Goal: Task Accomplishment & Management: Manage account settings

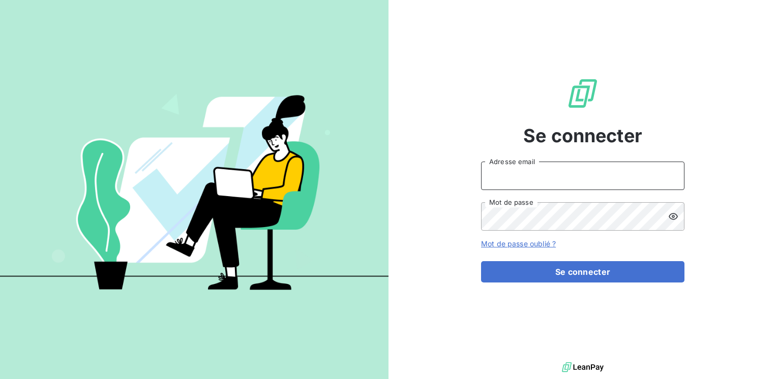
click at [517, 178] on input "Adresse email" at bounding box center [582, 176] width 203 height 28
click at [524, 174] on input "Adresse email" at bounding box center [582, 176] width 203 height 28
click at [523, 177] on input "Adresse email" at bounding box center [582, 176] width 203 height 28
type input "[EMAIL_ADDRESS][PERSON_NAME][DOMAIN_NAME]"
click at [481, 261] on button "Se connecter" at bounding box center [582, 271] width 203 height 21
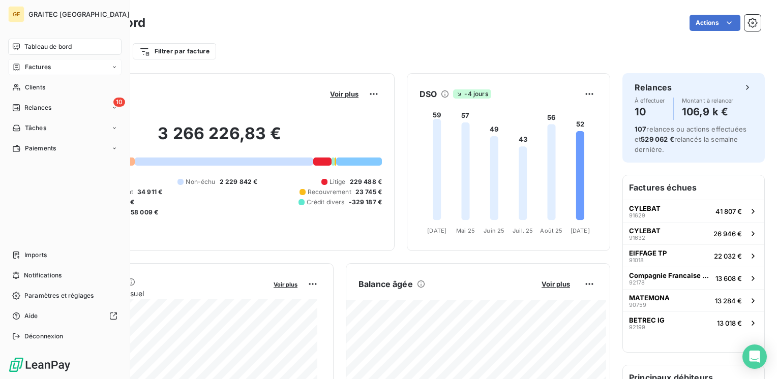
click at [38, 68] on span "Factures" at bounding box center [38, 67] width 26 height 9
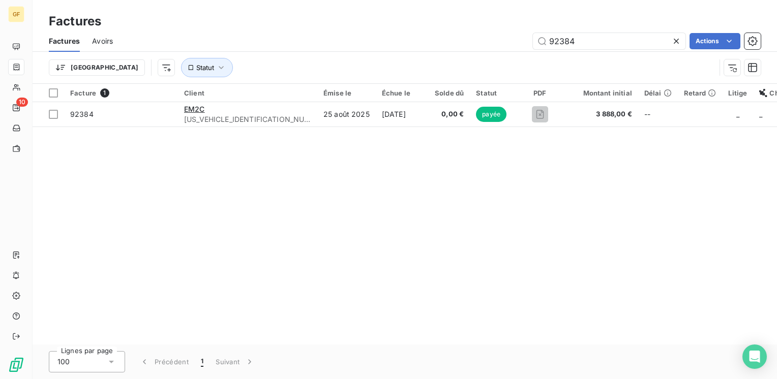
drag, startPoint x: 532, startPoint y: 52, endPoint x: 512, endPoint y: 53, distance: 19.4
click at [512, 53] on div "Factures Avoirs 92384 Actions Trier Statut" at bounding box center [405, 57] width 745 height 53
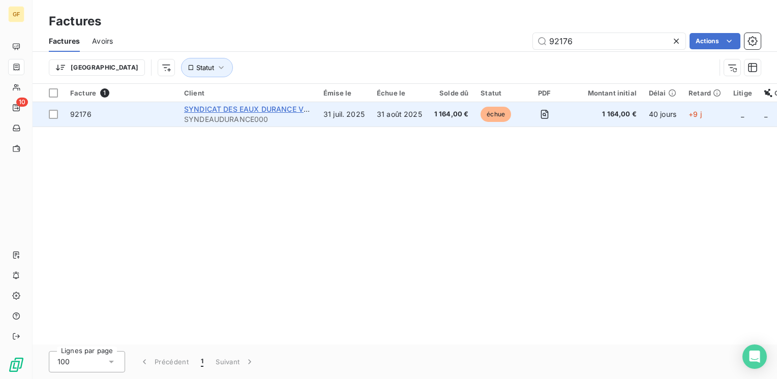
type input "92176"
click at [262, 109] on span "SYNDICAT DES EAUX DURANCE VENTOUX" at bounding box center [259, 109] width 150 height 9
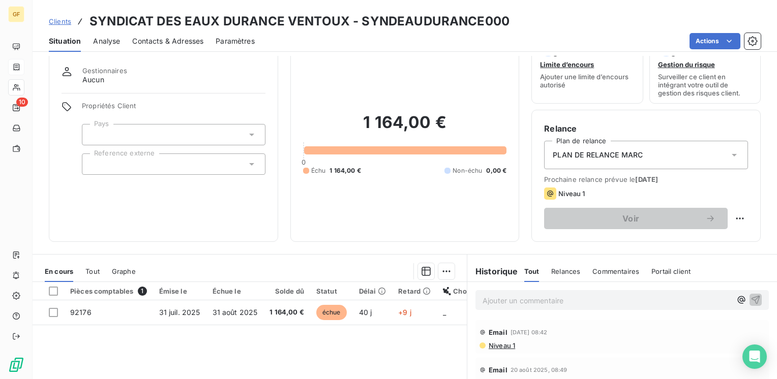
scroll to position [51, 0]
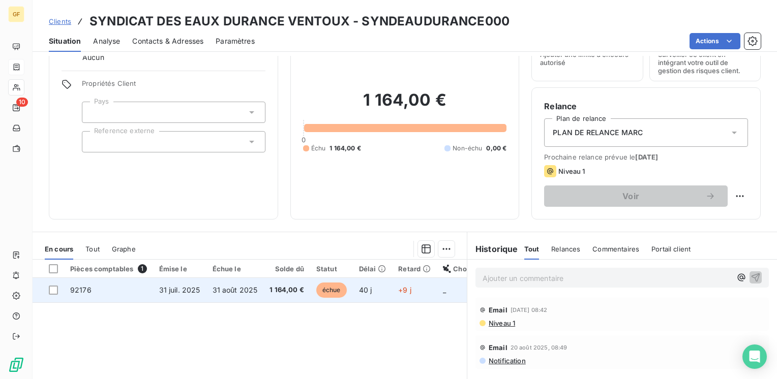
click at [217, 290] on span "31 août 2025" at bounding box center [235, 290] width 45 height 9
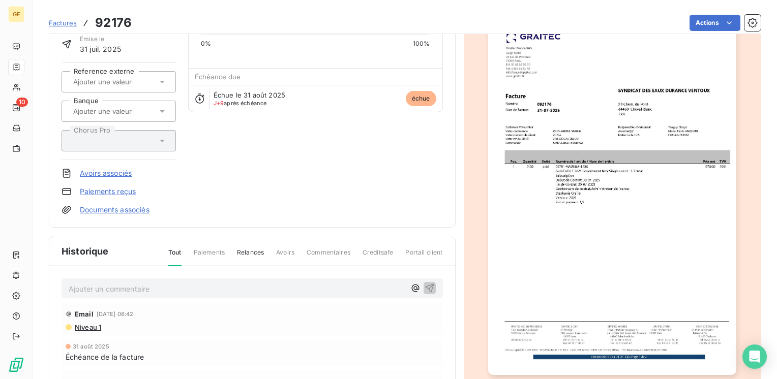
scroll to position [102, 0]
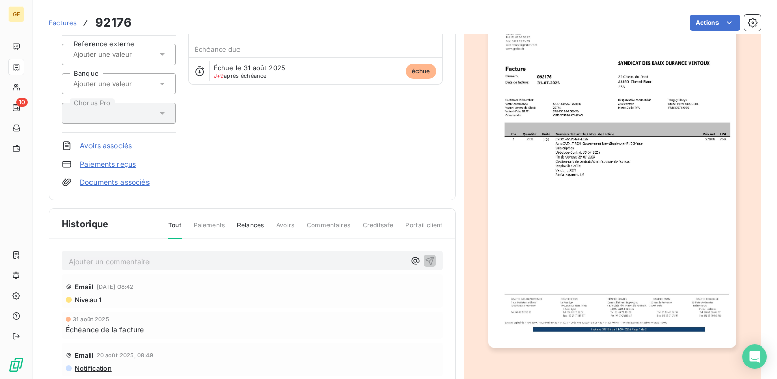
click at [115, 259] on p "Ajouter un commentaire ﻿" at bounding box center [237, 261] width 337 height 13
drag, startPoint x: 179, startPoint y: 259, endPoint x: 148, endPoint y: 261, distance: 31.1
click at [154, 261] on p "LITIGE" at bounding box center [237, 261] width 337 height 12
click at [69, 257] on span "LITIGE" at bounding box center [80, 260] width 22 height 9
click at [97, 258] on p "LITIGE" at bounding box center [237, 261] width 337 height 12
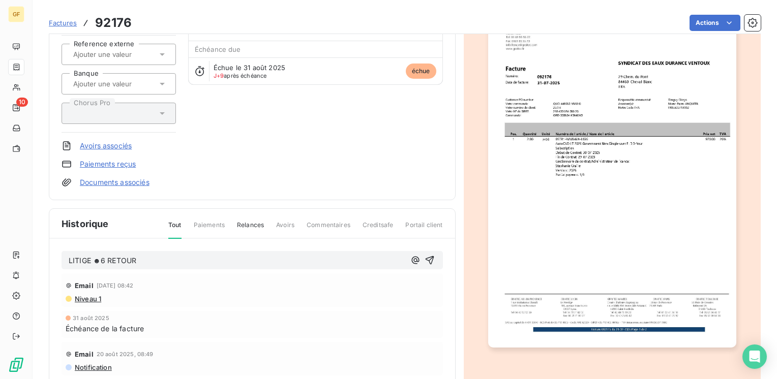
drag, startPoint x: 87, startPoint y: 254, endPoint x: 93, endPoint y: 253, distance: 5.1
click at [88, 255] on p "LITIGE ☻6 RETOUR" at bounding box center [237, 261] width 337 height 12
click at [92, 255] on p "LITIGE ☻6 RETOUR" at bounding box center [237, 261] width 337 height 12
click at [93, 256] on span "LITIGE ☻6 ☻6 RETOUR" at bounding box center [110, 260] width 82 height 9
click at [136, 254] on div "LITIGE → RETOUR" at bounding box center [237, 260] width 337 height 13
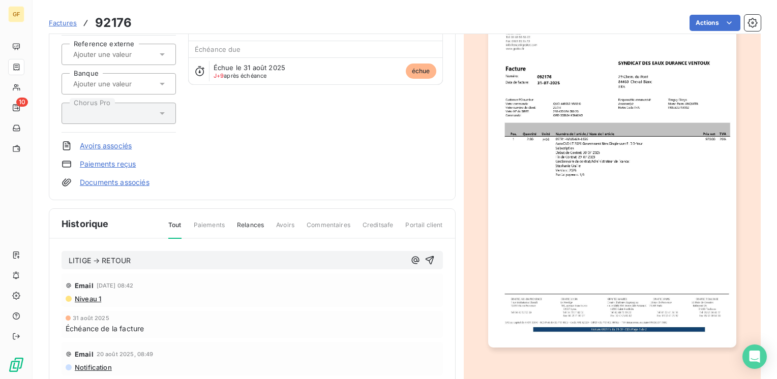
click at [135, 255] on p "LITIGE → RETOUR" at bounding box center [237, 261] width 337 height 12
click at [425, 256] on icon "button" at bounding box center [429, 260] width 9 height 9
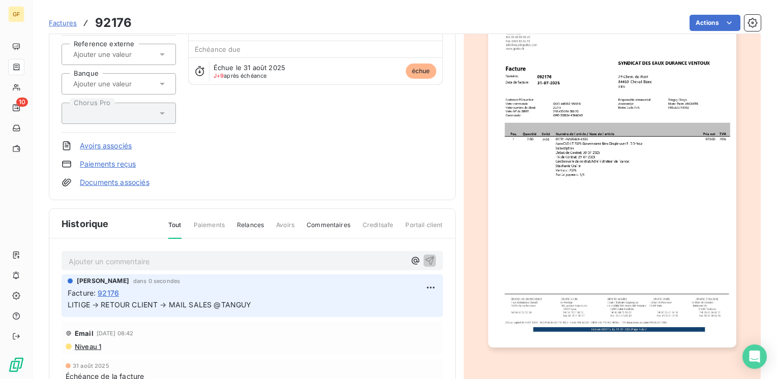
scroll to position [0, 0]
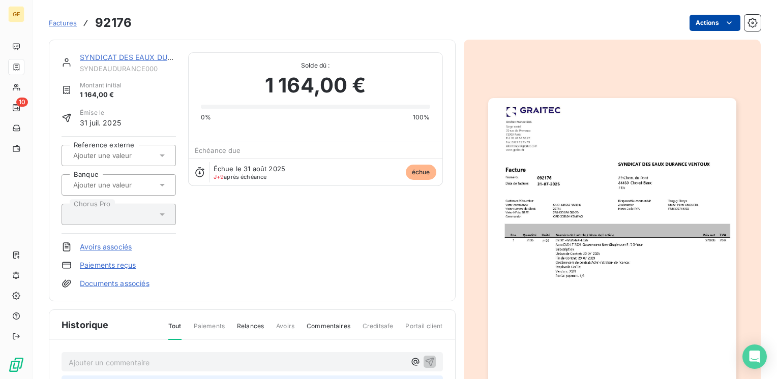
click at [705, 19] on html "GF 10 Factures 92176 Actions SYNDICAT DES EAUX DURANCE VENTOUX SYNDEAUDURANCE00…" at bounding box center [388, 189] width 777 height 379
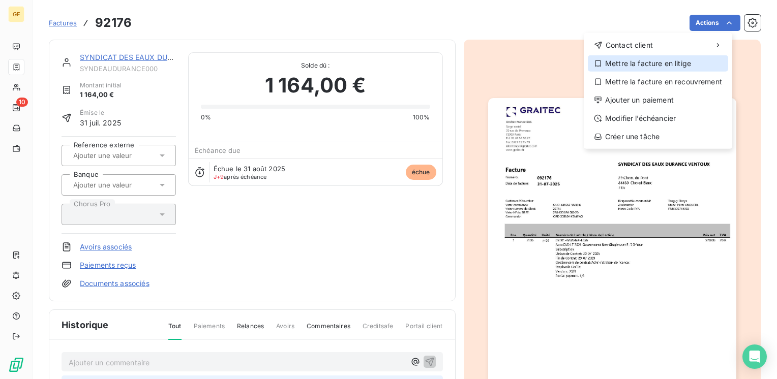
click at [667, 64] on div "Mettre la facture en litige" at bounding box center [658, 63] width 140 height 16
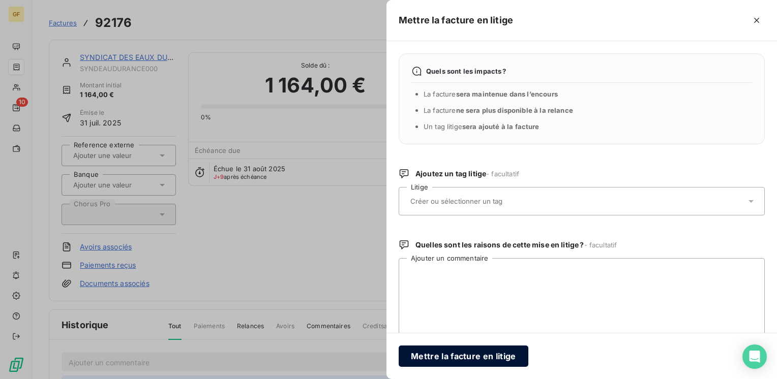
click at [420, 353] on button "Mettre la facture en litige" at bounding box center [464, 356] width 130 height 21
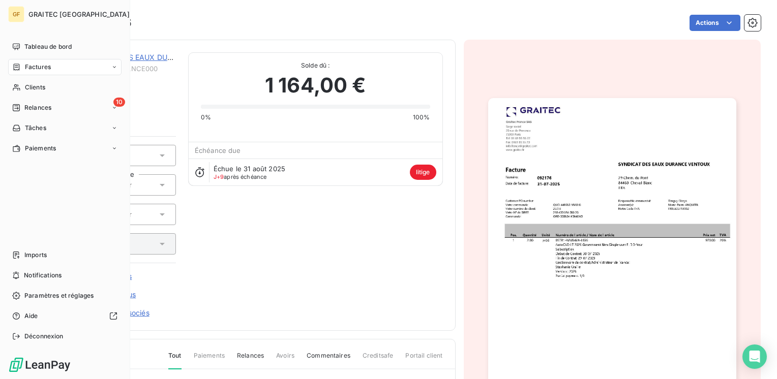
click at [33, 68] on span "Factures" at bounding box center [38, 67] width 26 height 9
click at [39, 64] on span "Factures" at bounding box center [38, 67] width 26 height 9
click at [39, 87] on span "Factures" at bounding box center [37, 87] width 26 height 9
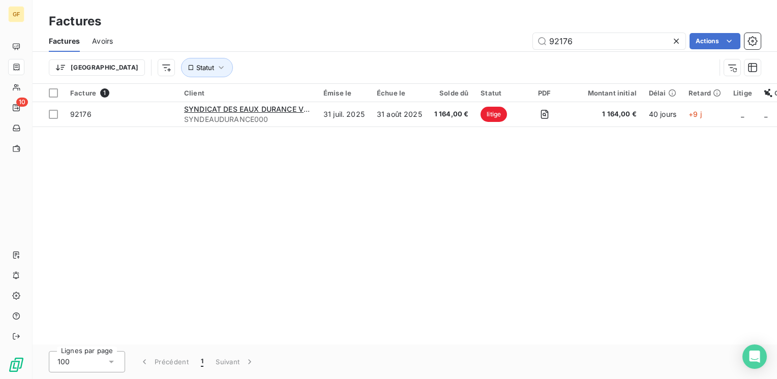
drag, startPoint x: 578, startPoint y: 38, endPoint x: 513, endPoint y: 51, distance: 66.5
click at [513, 51] on div "Factures Avoirs 92176 Actions" at bounding box center [405, 41] width 745 height 21
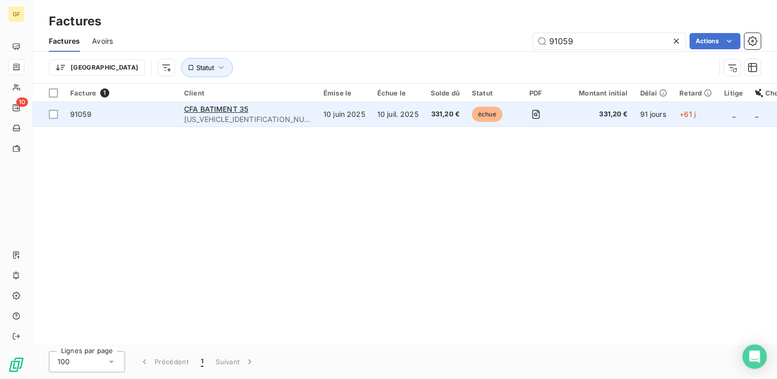
type input "91059"
click at [317, 115] on td "10 juin 2025" at bounding box center [344, 114] width 54 height 24
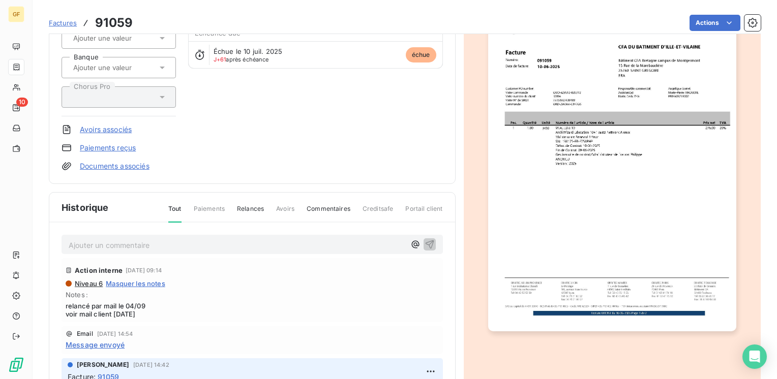
scroll to position [102, 0]
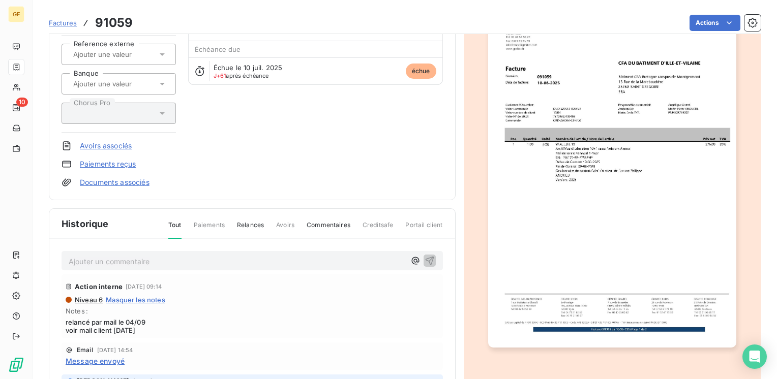
click at [145, 261] on p "Ajouter un commentaire ﻿" at bounding box center [237, 261] width 337 height 13
click at [154, 255] on p "Ajouter un commentaire ﻿" at bounding box center [237, 261] width 337 height 13
drag, startPoint x: 98, startPoint y: 259, endPoint x: 0, endPoint y: 272, distance: 98.5
click at [0, 276] on html "GF 10 Factures 91059 Actions CFA BATIMENT 35 CFA35000000000000 Montant initial …" at bounding box center [388, 189] width 777 height 379
click at [126, 256] on span "RETOUR CLIENT ☻6" at bounding box center [104, 260] width 71 height 9
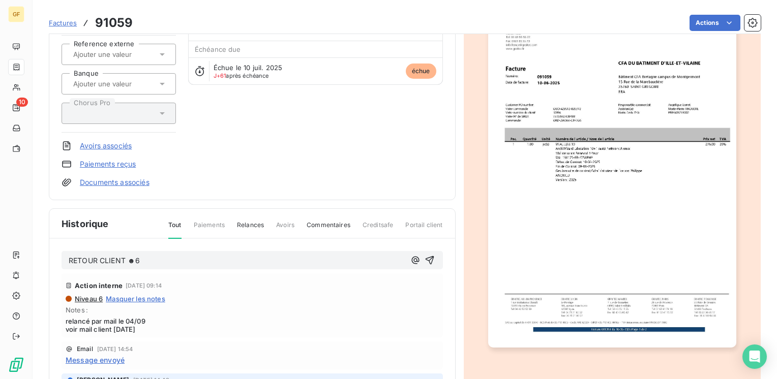
drag, startPoint x: 131, startPoint y: 255, endPoint x: 178, endPoint y: 261, distance: 47.2
click at [178, 260] on p "RETOUR CLIENT ☻6" at bounding box center [237, 261] width 337 height 12
click at [425, 259] on icon "button" at bounding box center [430, 260] width 10 height 10
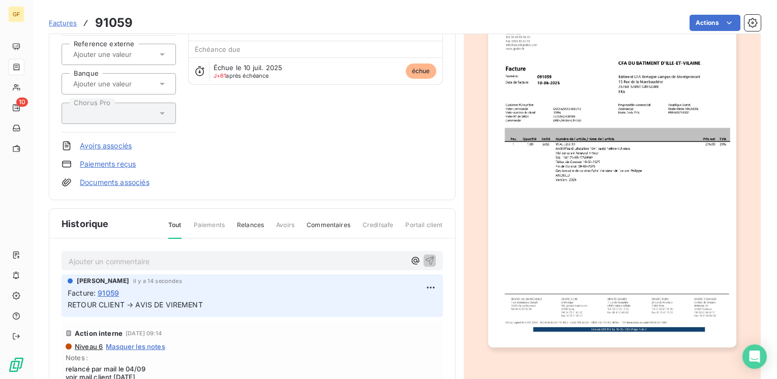
click at [199, 301] on span "RETOUR CLIENT → AVIS DE VIREMENT" at bounding box center [135, 305] width 135 height 9
click at [421, 285] on html "GF 10 Factures 91059 Actions CFA BATIMENT 35 CFA35000000000000 Montant initial …" at bounding box center [388, 189] width 777 height 379
click at [387, 306] on div "Editer" at bounding box center [394, 309] width 57 height 16
click at [426, 306] on icon "button" at bounding box center [431, 305] width 10 height 10
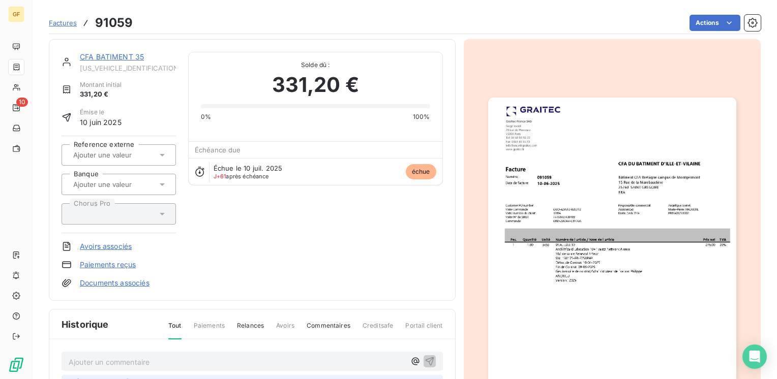
scroll to position [0, 0]
click at [106, 53] on link "CFA BATIMENT 35" at bounding box center [112, 57] width 64 height 9
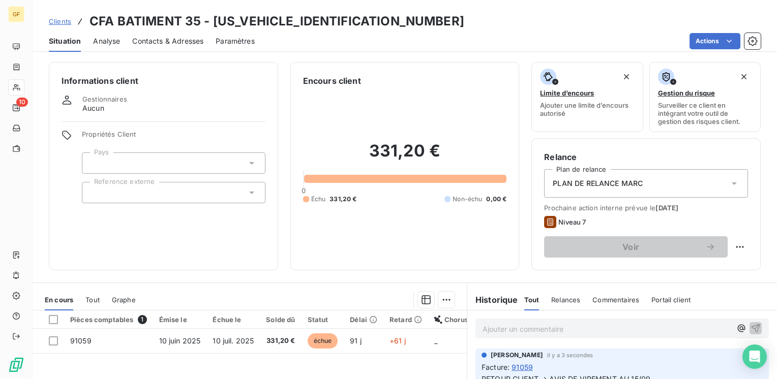
scroll to position [51, 0]
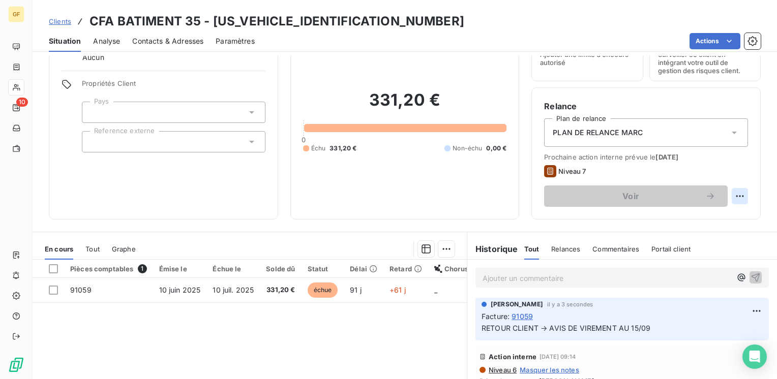
click at [736, 194] on html "GF 10 Clients CFA BATIMENT 35 - CFA35000000000000 Situation Analyse Contacts & …" at bounding box center [388, 189] width 777 height 379
click at [665, 215] on div "Replanifier cette action" at bounding box center [690, 219] width 91 height 16
select select "8"
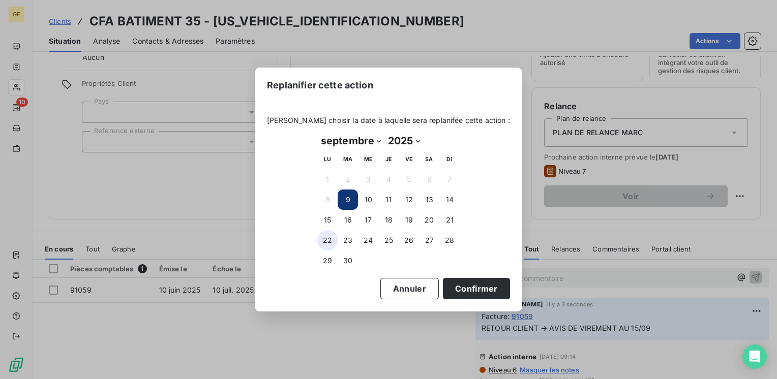
click at [332, 239] on button "22" at bounding box center [327, 240] width 20 height 20
click at [452, 291] on button "Confirmer" at bounding box center [476, 288] width 67 height 21
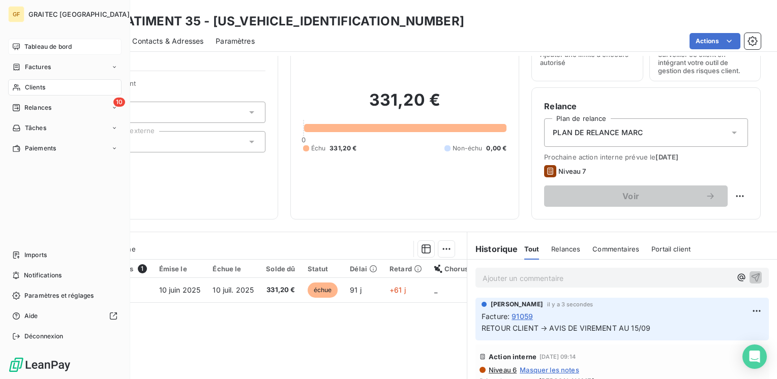
click at [45, 48] on span "Tableau de bord" at bounding box center [47, 46] width 47 height 9
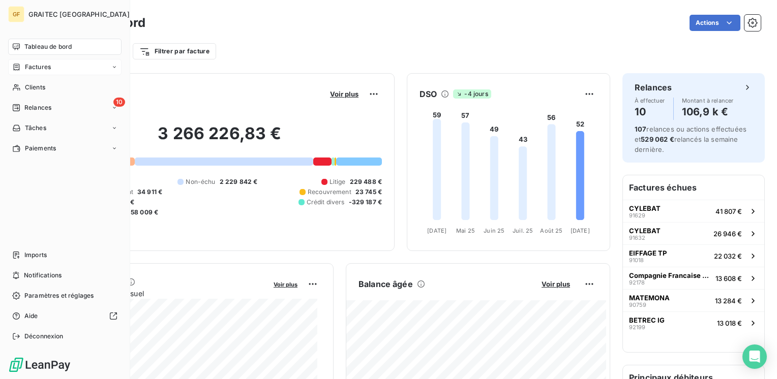
click at [43, 66] on span "Factures" at bounding box center [38, 67] width 26 height 9
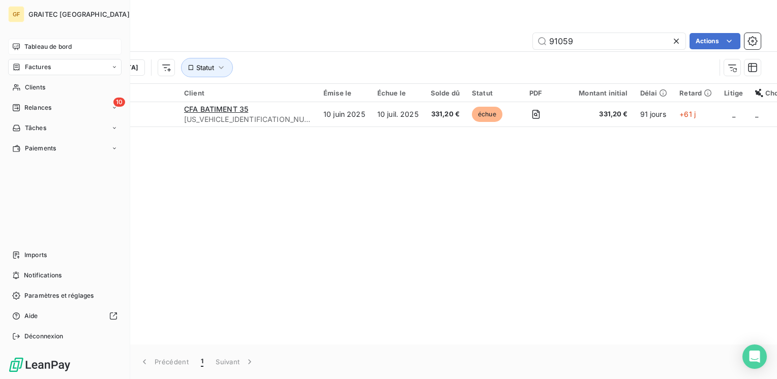
click at [40, 67] on span "Factures" at bounding box center [38, 67] width 26 height 9
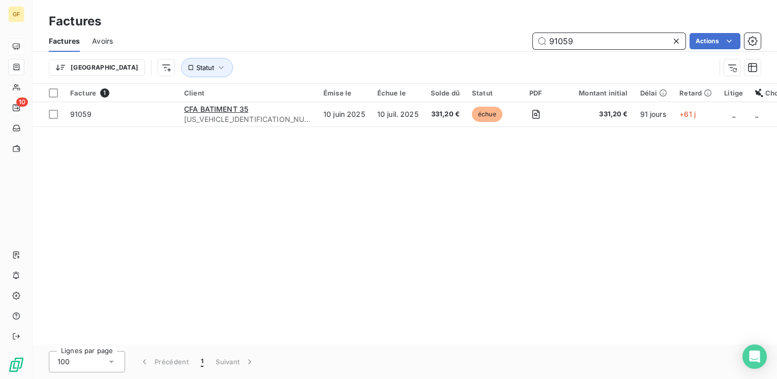
drag, startPoint x: 588, startPoint y: 42, endPoint x: 506, endPoint y: 53, distance: 82.1
click at [506, 53] on div "Factures Avoirs 91059 Actions Trier Statut" at bounding box center [405, 57] width 745 height 53
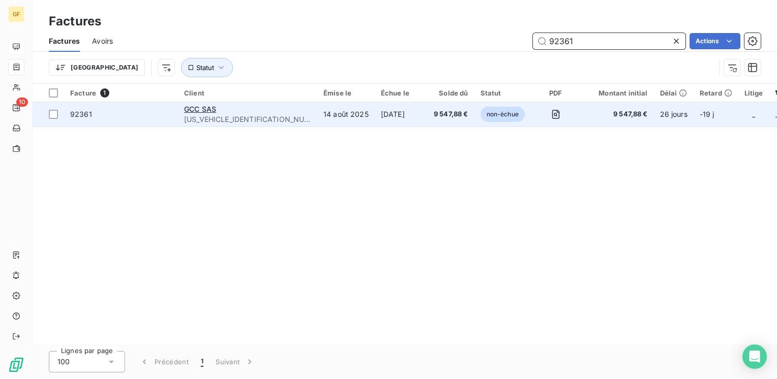
type input "92361"
click at [201, 114] on span "GCC00000000000000" at bounding box center [247, 119] width 127 height 10
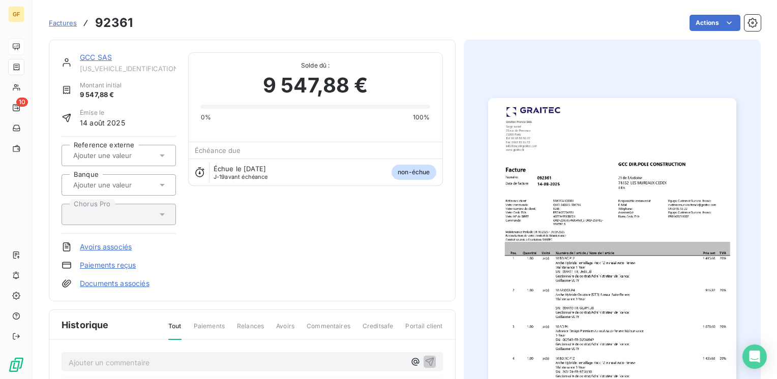
click at [105, 56] on link "GCC SAS" at bounding box center [96, 57] width 32 height 9
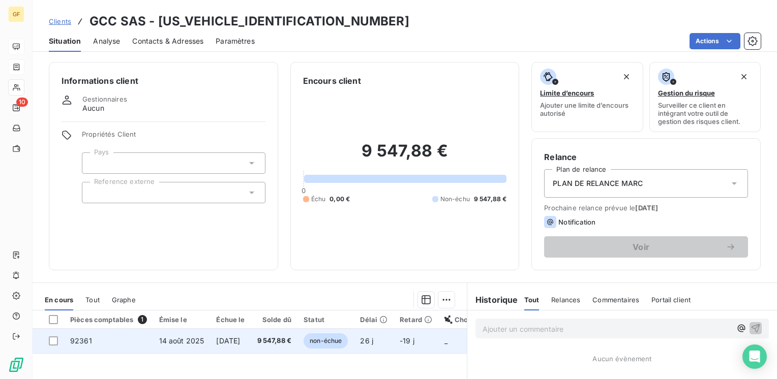
click at [226, 338] on span "28 sept. 2025" at bounding box center [228, 341] width 24 height 9
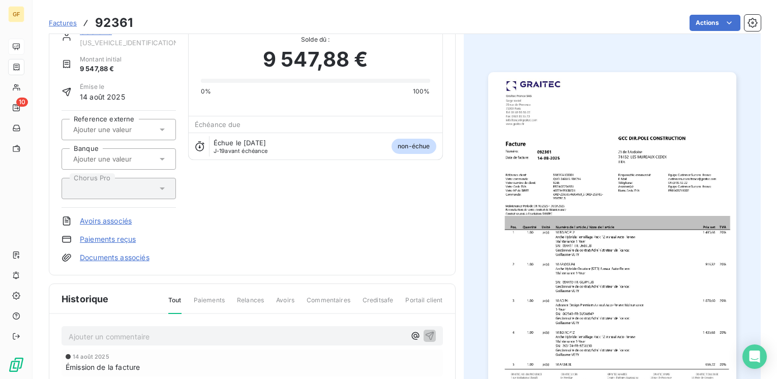
scroll to position [51, 0]
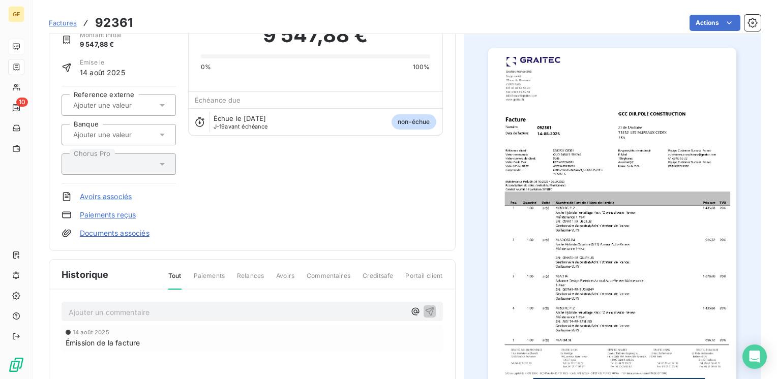
click at [116, 306] on p "Ajouter un commentaire ﻿" at bounding box center [237, 312] width 337 height 13
drag, startPoint x: 110, startPoint y: 306, endPoint x: 180, endPoint y: 310, distance: 69.8
click at [178, 312] on p "AVOIR EN CROU" at bounding box center [237, 312] width 337 height 12
click at [429, 306] on icon "button" at bounding box center [430, 311] width 10 height 10
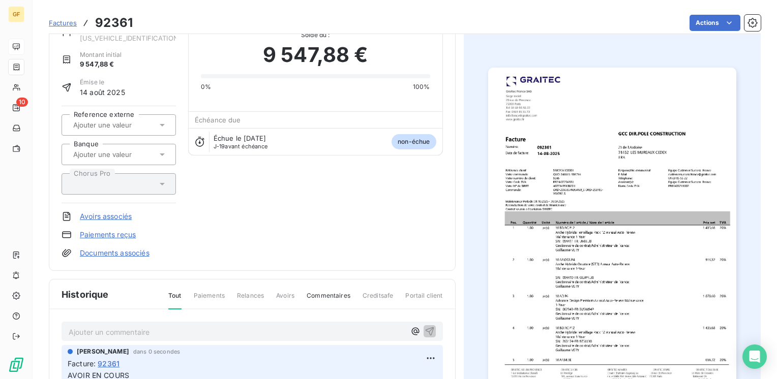
scroll to position [0, 0]
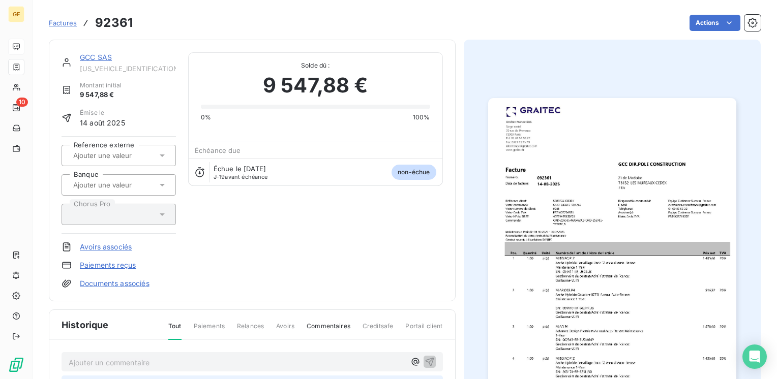
click at [87, 57] on link "GCC SAS" at bounding box center [96, 57] width 32 height 9
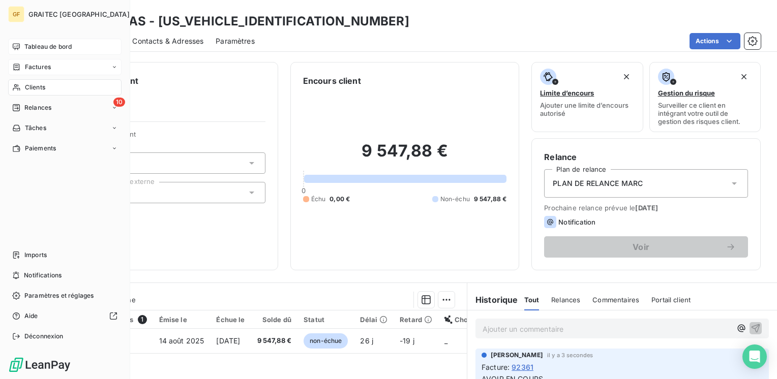
click at [26, 46] on span "Tableau de bord" at bounding box center [47, 46] width 47 height 9
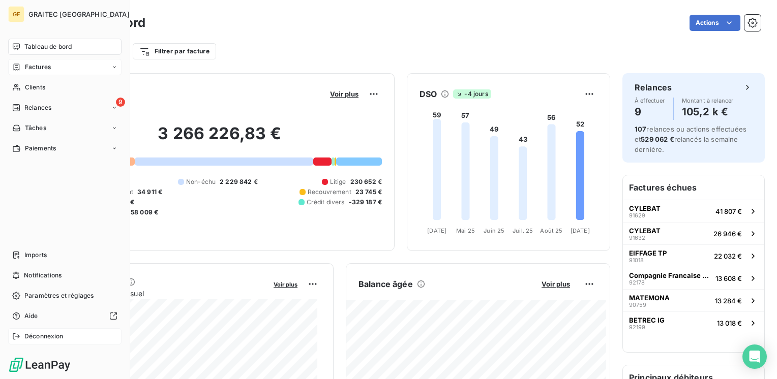
click at [30, 333] on span "Déconnexion" at bounding box center [43, 336] width 39 height 9
